Goal: Transaction & Acquisition: Purchase product/service

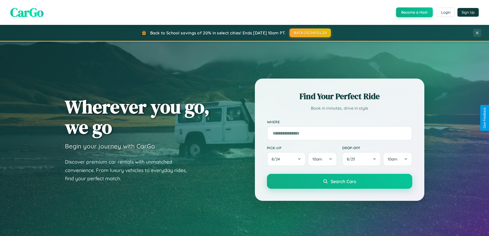
scroll to position [602, 0]
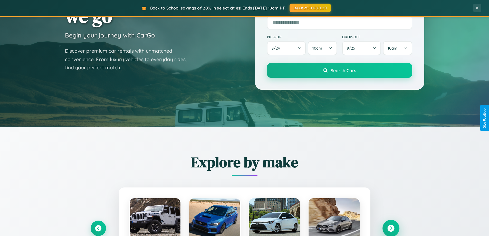
click at [391, 228] on icon at bounding box center [390, 228] width 7 height 7
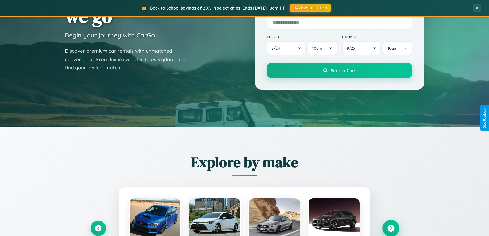
click at [391, 228] on icon at bounding box center [390, 228] width 7 height 7
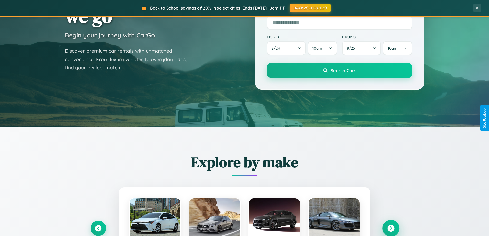
scroll to position [15, 0]
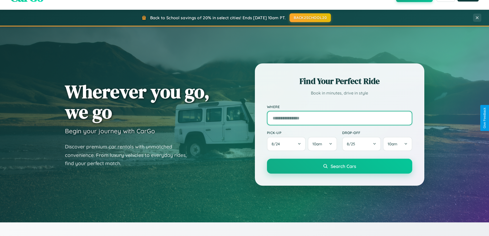
click at [339, 118] on input "text" at bounding box center [339, 118] width 145 height 14
type input "********"
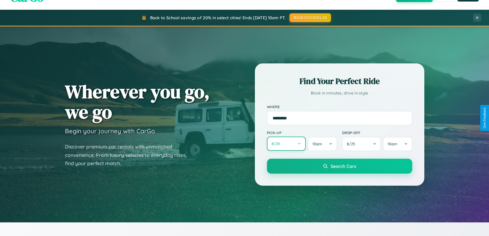
click at [286, 144] on button "8 / 24" at bounding box center [286, 144] width 39 height 14
select select "*"
select select "****"
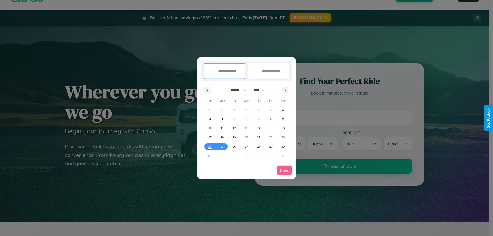
drag, startPoint x: 236, startPoint y: 90, endPoint x: 247, endPoint y: 103, distance: 16.4
click at [236, 90] on select "******* ******** ***** ***** *** **** **** ****** ********* ******* ******** **…" at bounding box center [238, 90] width 22 height 8
select select "*"
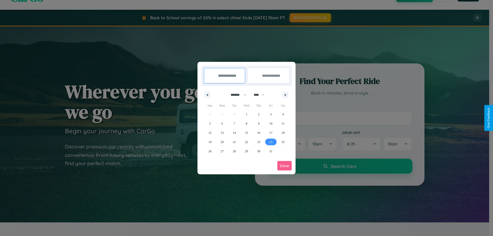
click at [271, 142] on span "24" at bounding box center [270, 141] width 3 height 9
type input "**********"
click at [210, 151] on span "26" at bounding box center [210, 151] width 3 height 9
type input "**********"
click at [285, 166] on button "Done" at bounding box center [284, 166] width 14 height 10
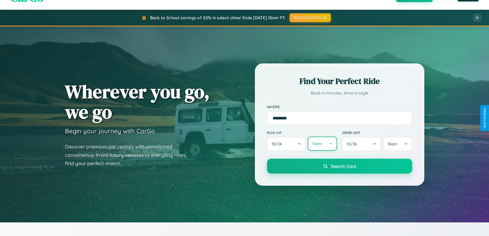
click at [322, 144] on button "10am" at bounding box center [322, 144] width 29 height 14
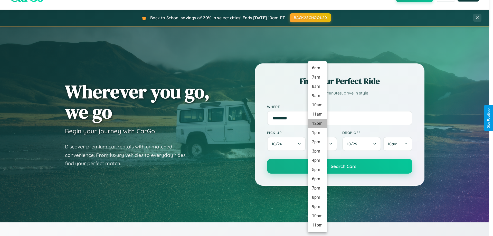
click at [317, 124] on li "12pm" at bounding box center [317, 123] width 19 height 9
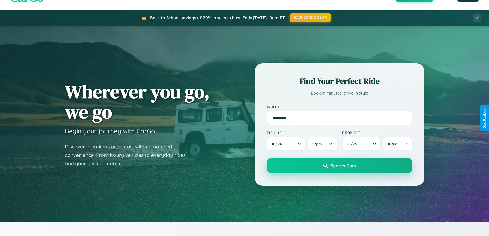
click at [339, 166] on span "Search Cars" at bounding box center [343, 166] width 25 height 6
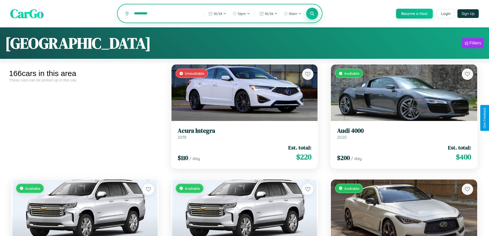
type input "*********"
click at [312, 14] on icon at bounding box center [312, 13] width 5 height 5
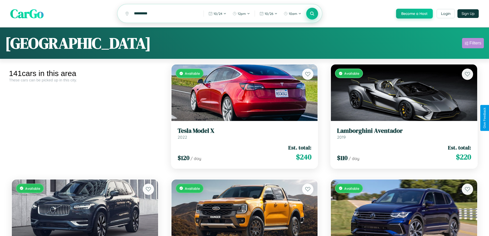
click at [473, 44] on div "Filters" at bounding box center [476, 43] width 12 height 5
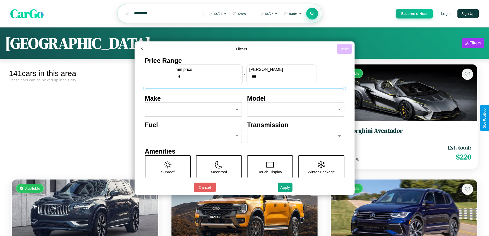
click at [345, 49] on button "Reset" at bounding box center [344, 49] width 15 height 10
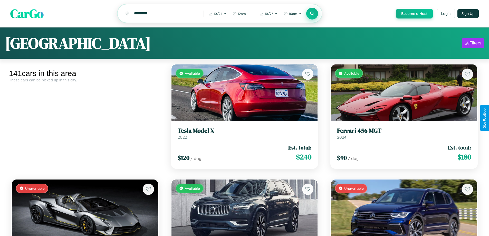
scroll to position [3637, 0]
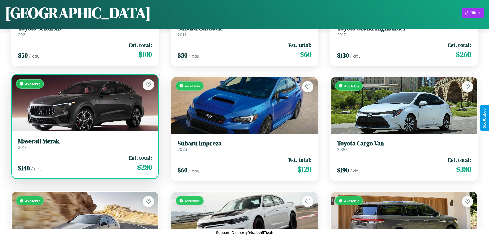
click at [84, 146] on link "Maserati Merak 2018" at bounding box center [85, 144] width 134 height 13
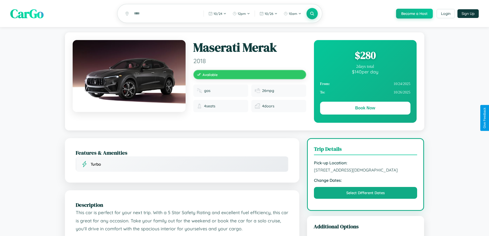
click at [365, 56] on div "$ 280" at bounding box center [365, 55] width 90 height 14
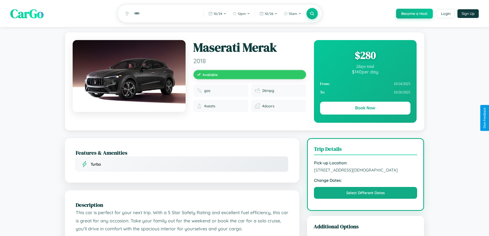
click at [365, 56] on div "$ 280" at bounding box center [365, 55] width 90 height 14
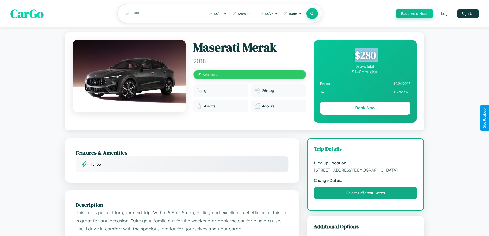
click at [365, 56] on div "$ 280" at bounding box center [365, 55] width 90 height 14
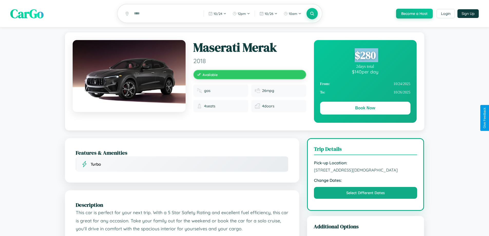
click at [365, 56] on div "$ 280" at bounding box center [365, 55] width 90 height 14
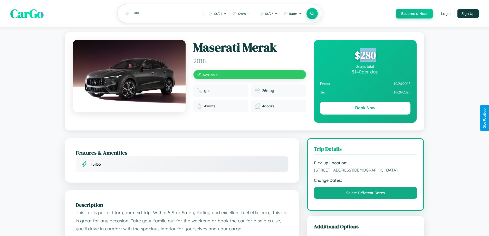
click at [365, 56] on div "$ 280" at bounding box center [365, 55] width 90 height 14
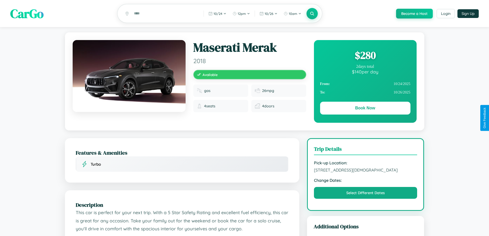
scroll to position [169, 0]
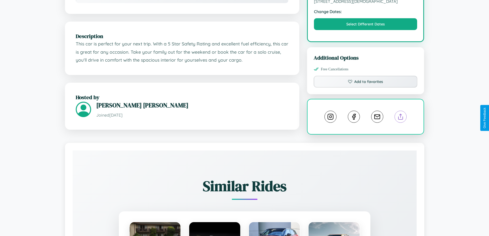
click at [401, 117] on line at bounding box center [401, 116] width 0 height 4
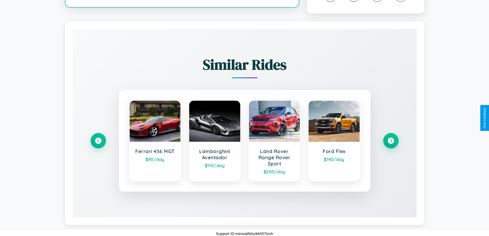
scroll to position [292, 0]
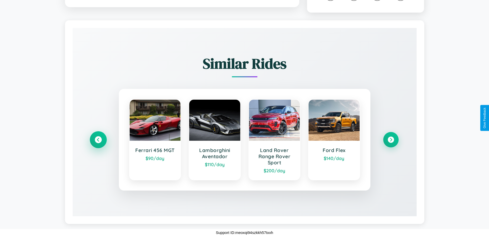
click at [98, 140] on icon at bounding box center [98, 139] width 7 height 7
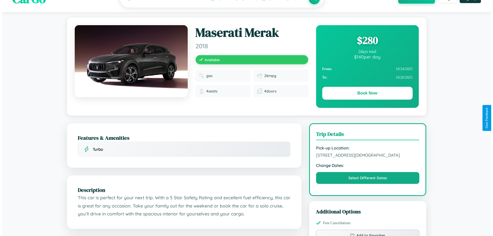
scroll to position [0, 0]
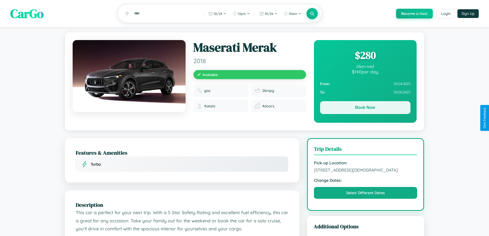
click at [365, 109] on button "Book Now" at bounding box center [365, 107] width 90 height 13
